Goal: Find specific page/section: Find specific page/section

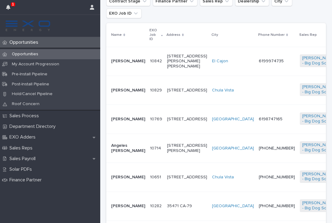
scroll to position [144, 0]
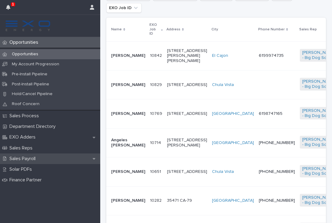
click at [37, 153] on div "Sales Payroll" at bounding box center [50, 158] width 100 height 11
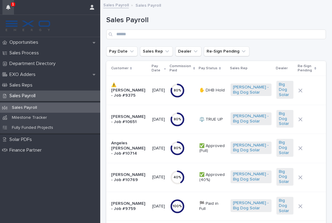
click at [7, 7] on icon "button" at bounding box center [8, 7] width 4 height 5
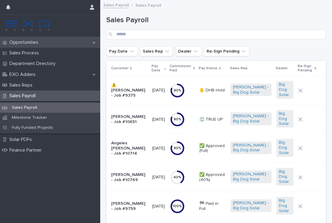
click at [36, 43] on p "Opportunities" at bounding box center [25, 42] width 36 height 6
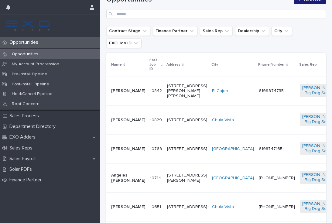
scroll to position [116, 0]
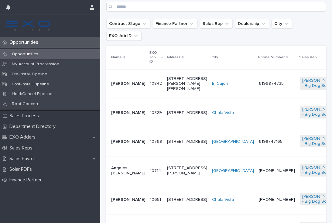
click at [256, 106] on td at bounding box center [276, 112] width 41 height 29
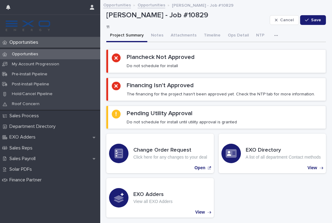
click at [274, 37] on div "button" at bounding box center [277, 35] width 6 height 4
click at [250, 53] on button "Activity" at bounding box center [255, 51] width 40 height 9
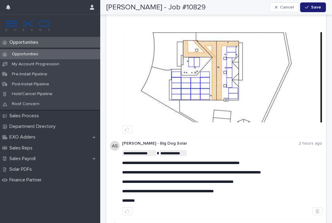
scroll to position [92, 0]
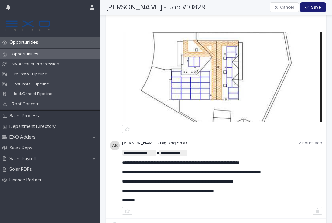
click at [217, 92] on img at bounding box center [222, 77] width 199 height 90
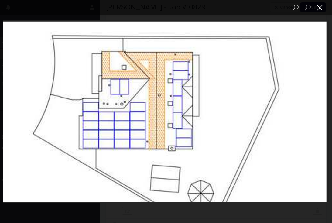
click at [319, 9] on button "Close lightbox" at bounding box center [320, 7] width 12 height 11
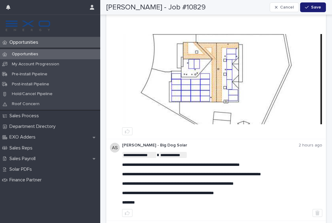
scroll to position [94, 0]
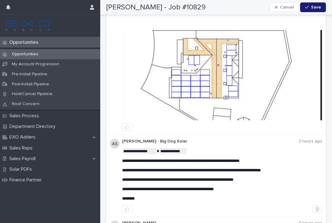
click at [23, 43] on p "Opportunities" at bounding box center [25, 42] width 36 height 6
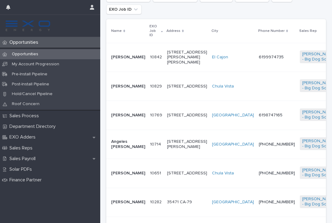
scroll to position [143, 0]
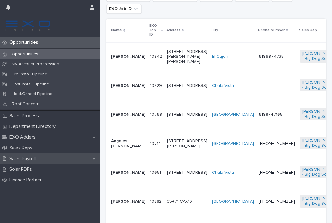
click at [29, 156] on p "Sales Payroll" at bounding box center [23, 159] width 33 height 6
